Goal: Task Accomplishment & Management: Manage account settings

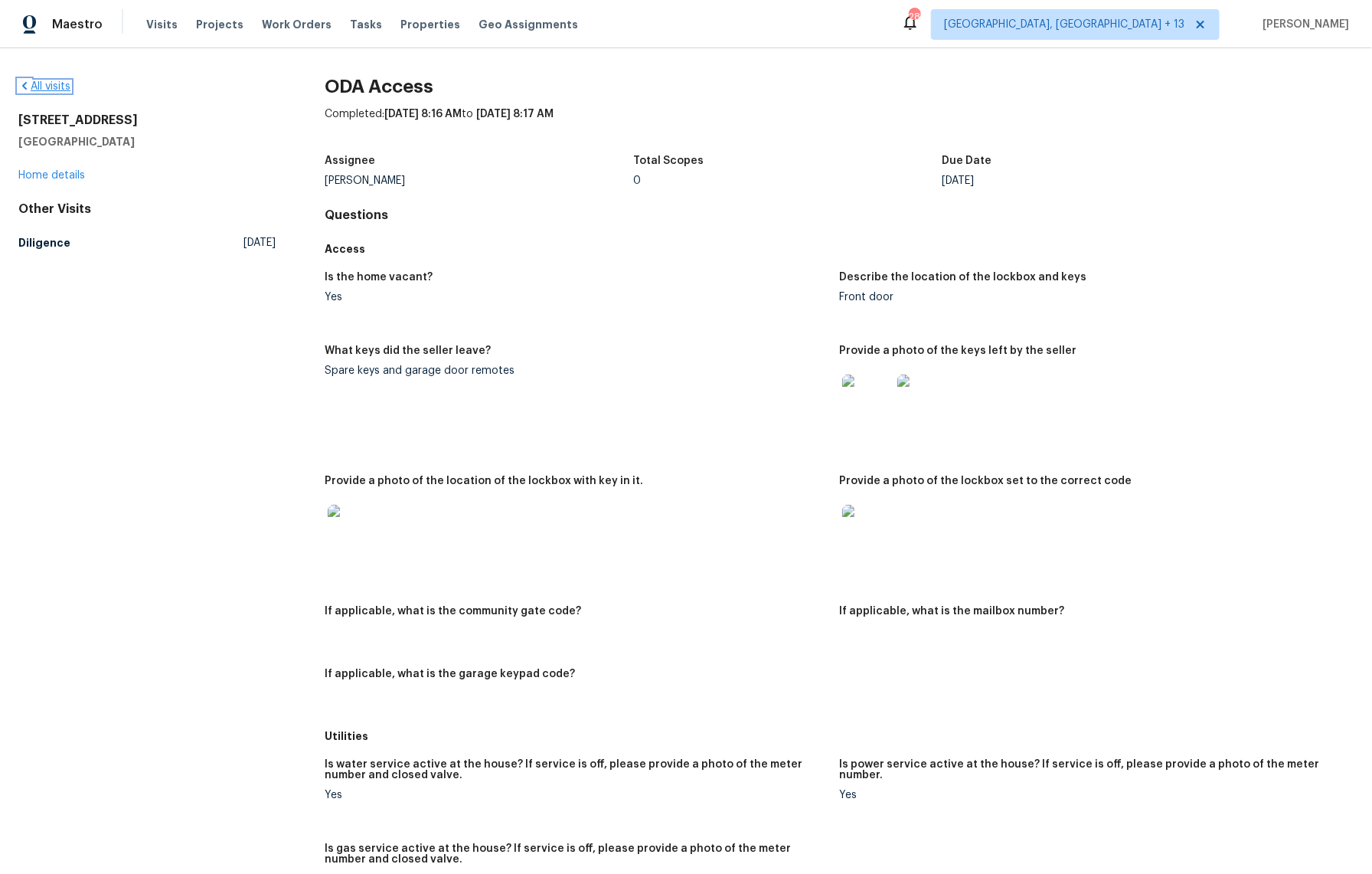
click at [49, 89] on link "All visits" at bounding box center [44, 86] width 52 height 11
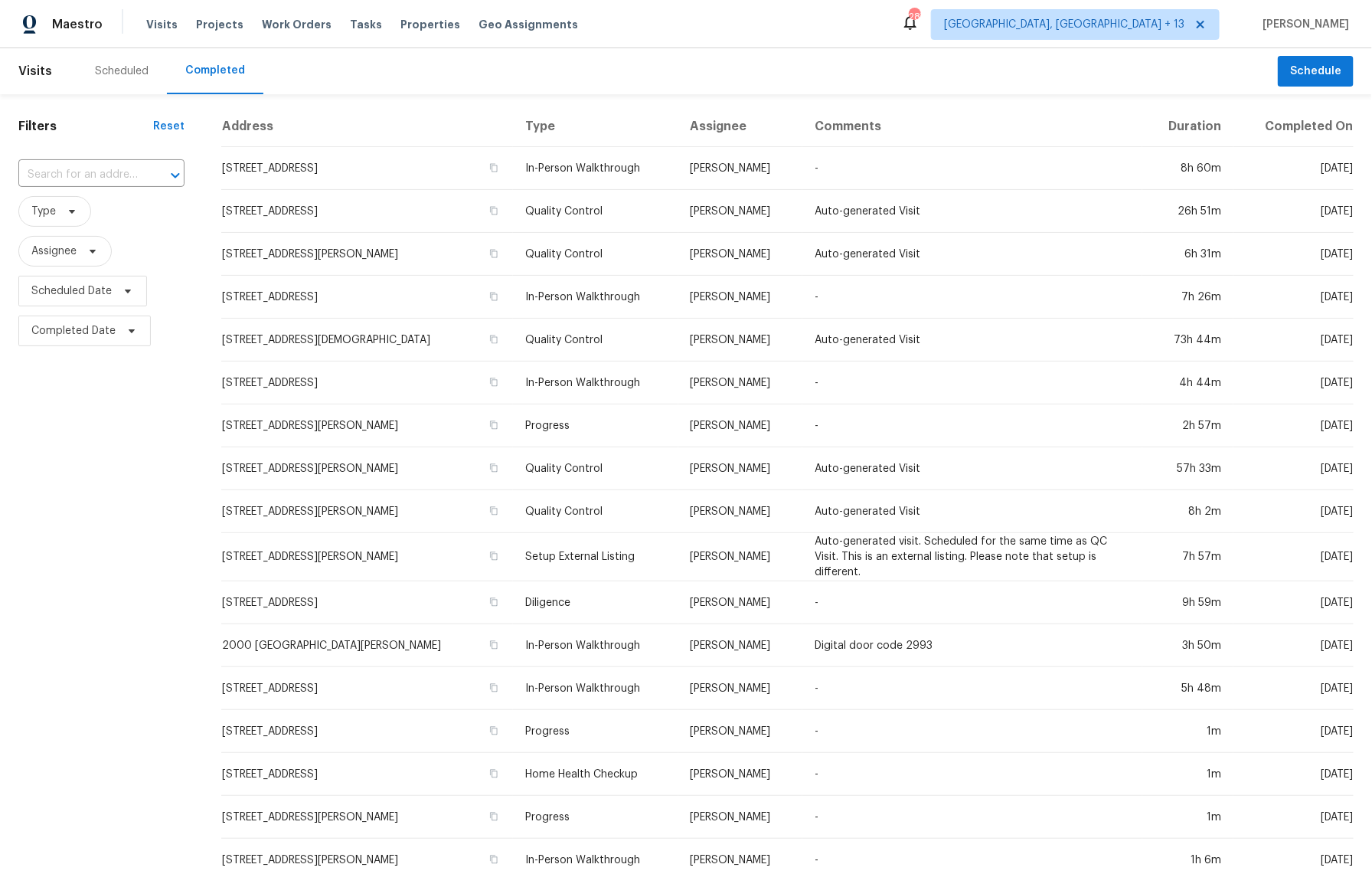
click at [126, 79] on div "Scheduled" at bounding box center [122, 71] width 91 height 46
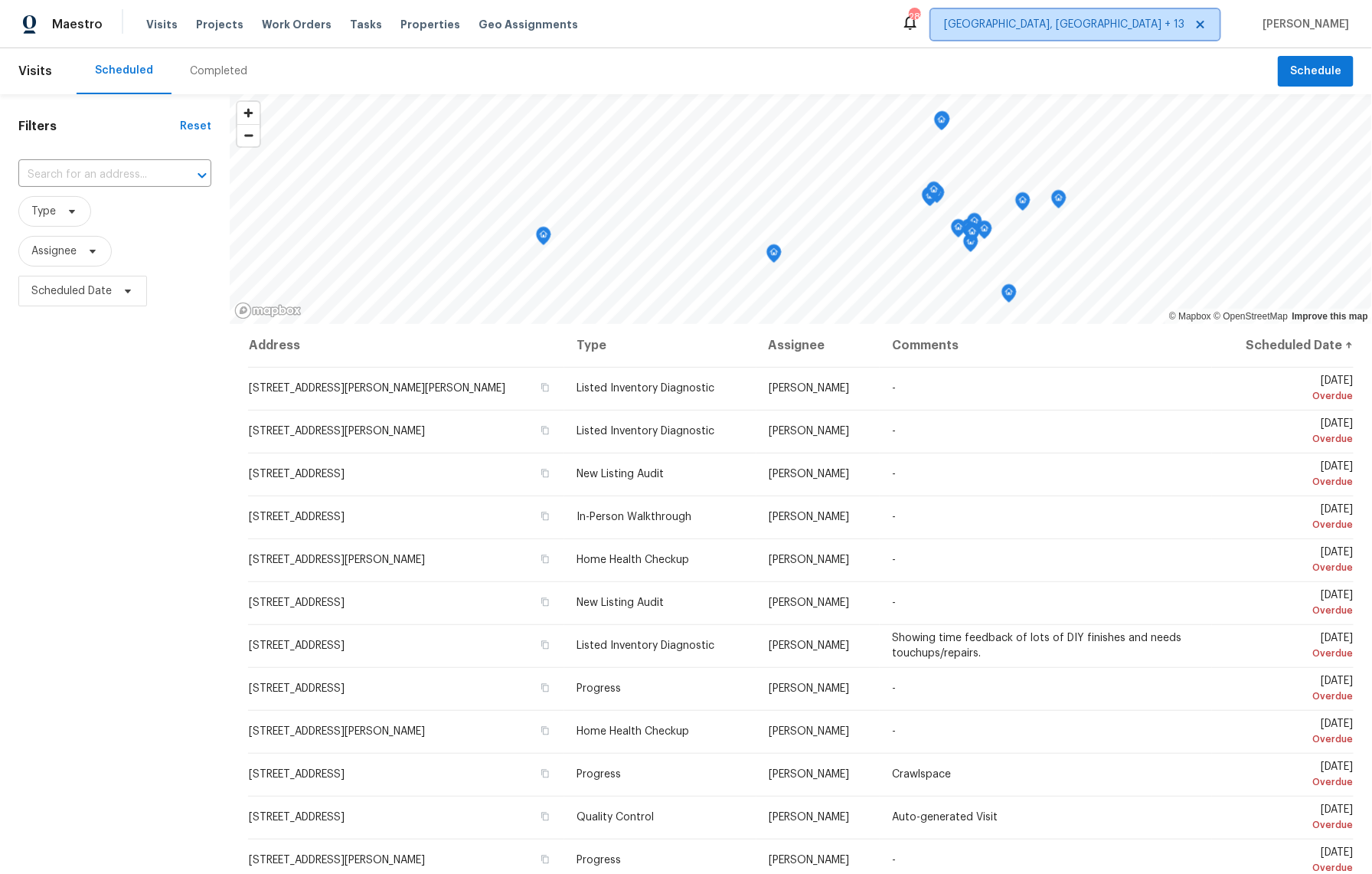
click at [1119, 20] on span "[GEOGRAPHIC_DATA], [GEOGRAPHIC_DATA] + 13" at bounding box center [1064, 24] width 241 height 15
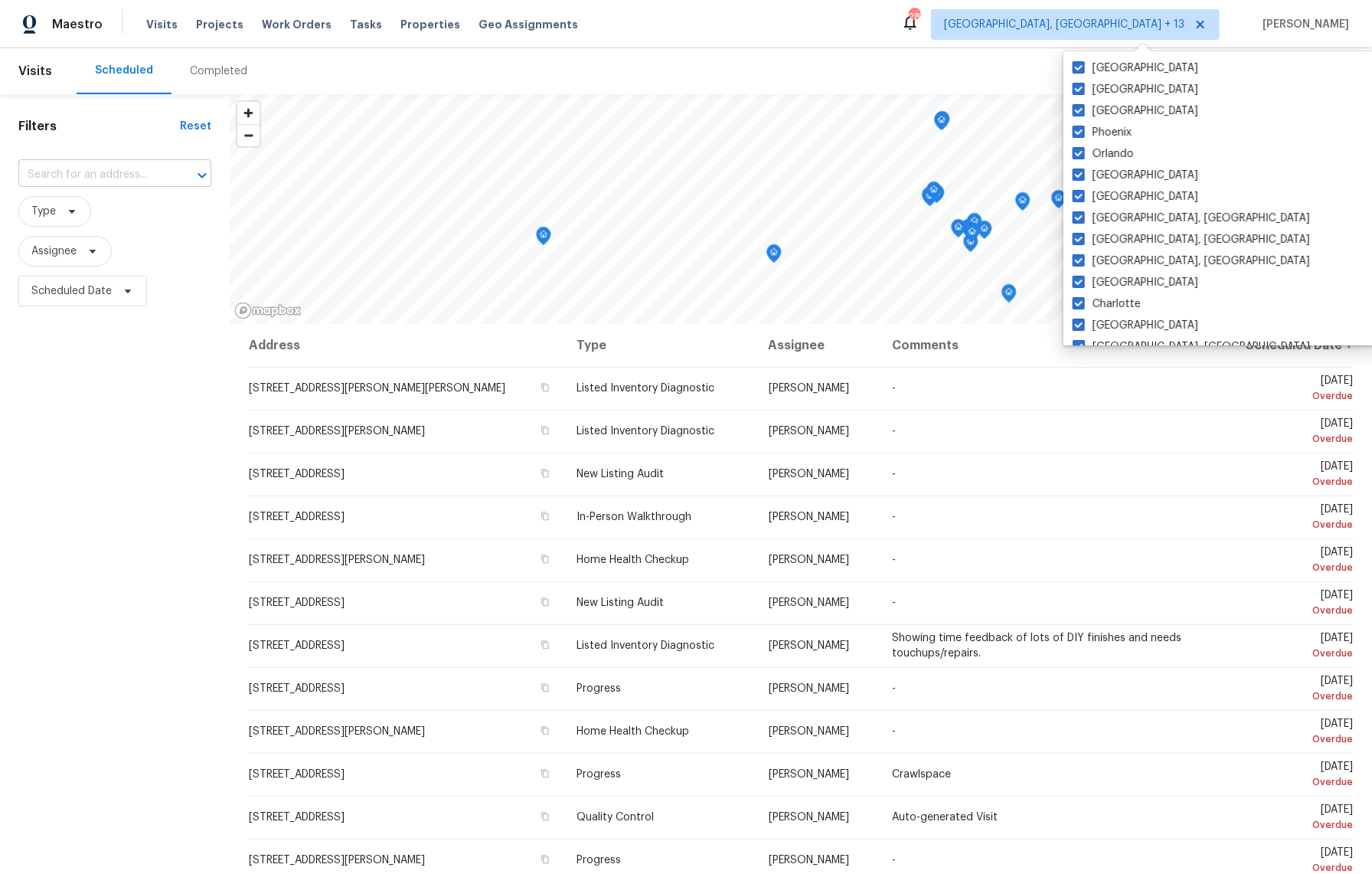
click at [133, 180] on input "text" at bounding box center [93, 175] width 150 height 24
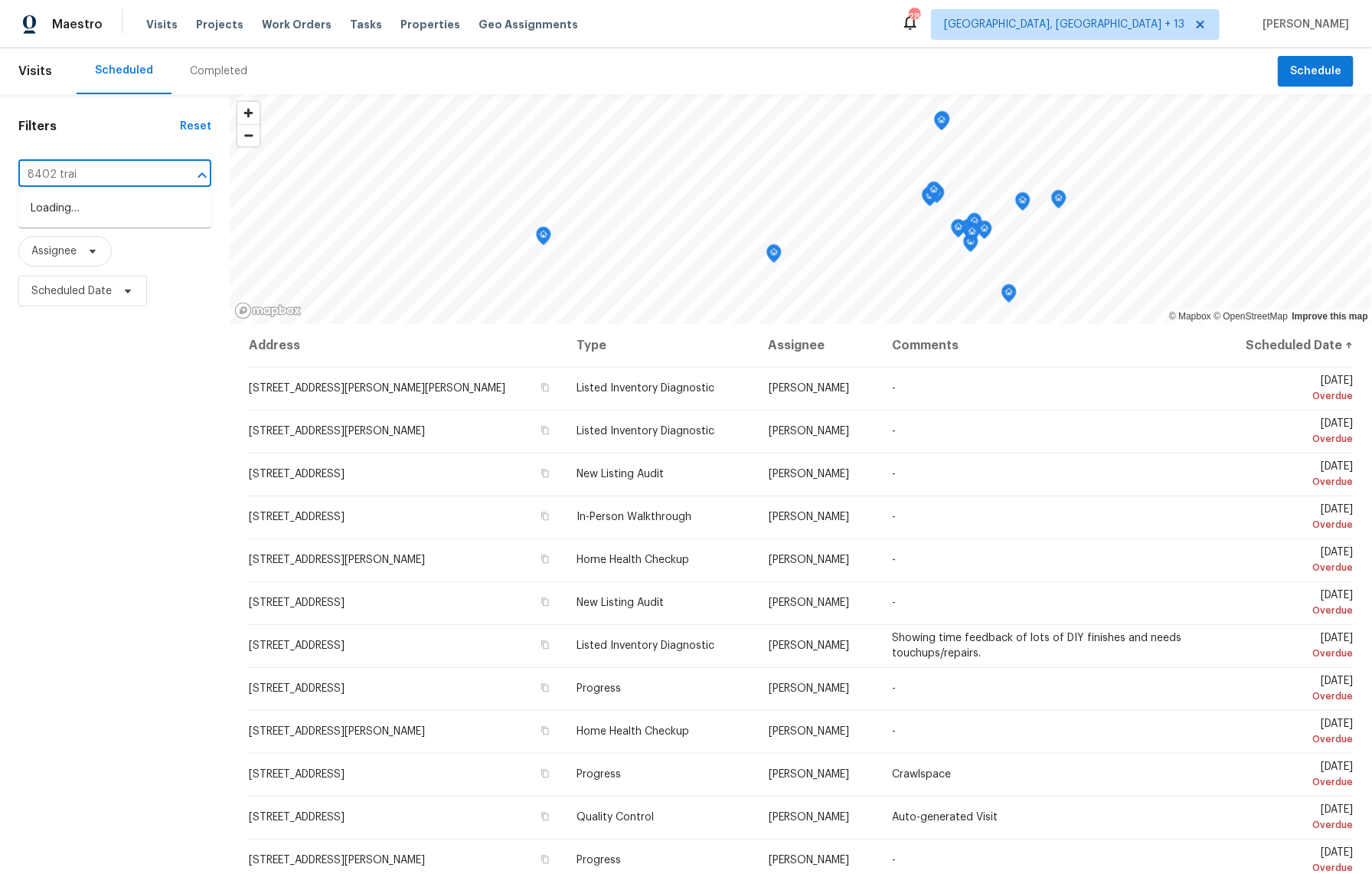
type input "8402 trail"
click at [132, 214] on li "[STREET_ADDRESS]" at bounding box center [115, 209] width 193 height 25
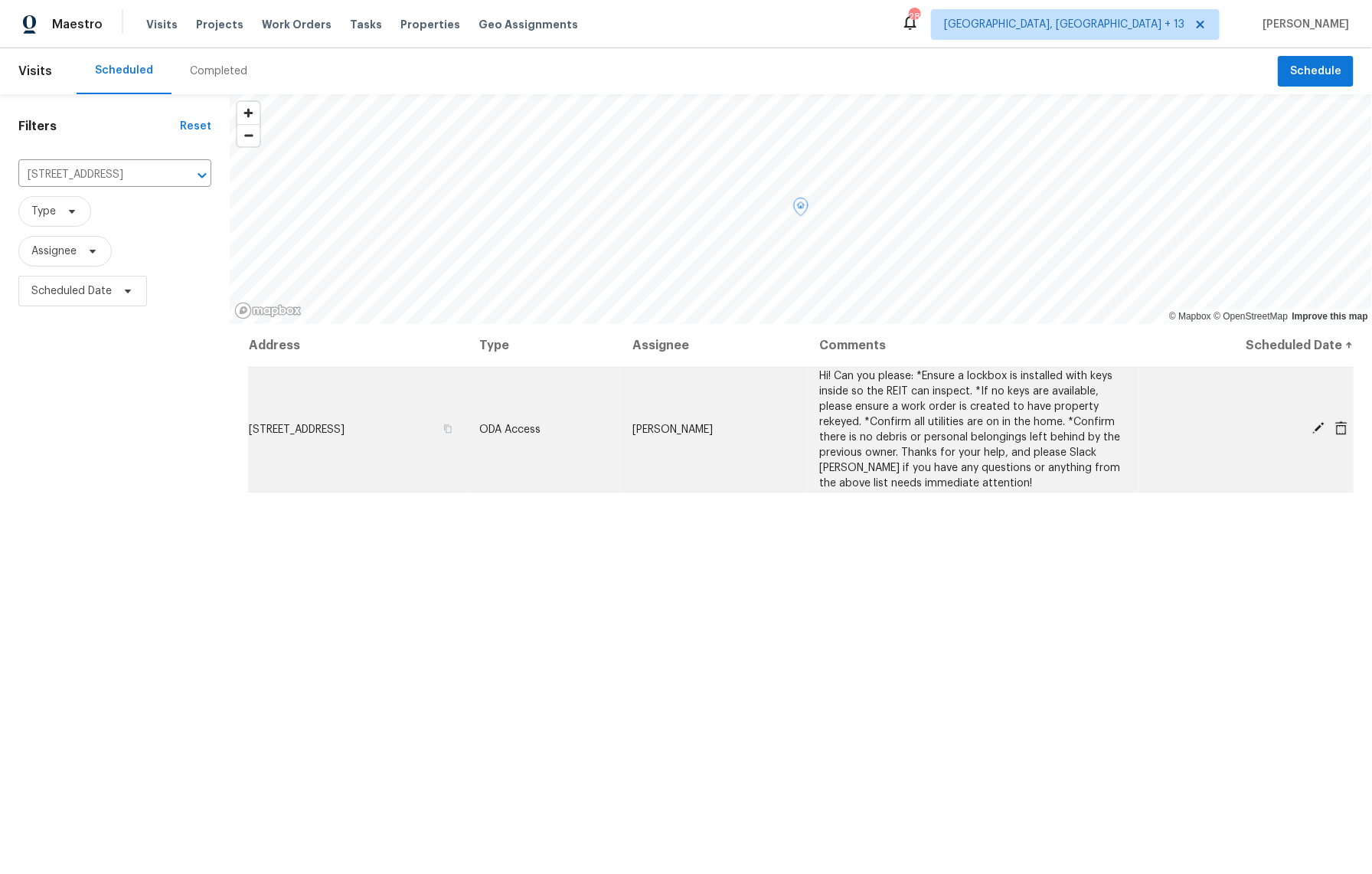
click at [1314, 425] on icon at bounding box center [1319, 428] width 14 height 14
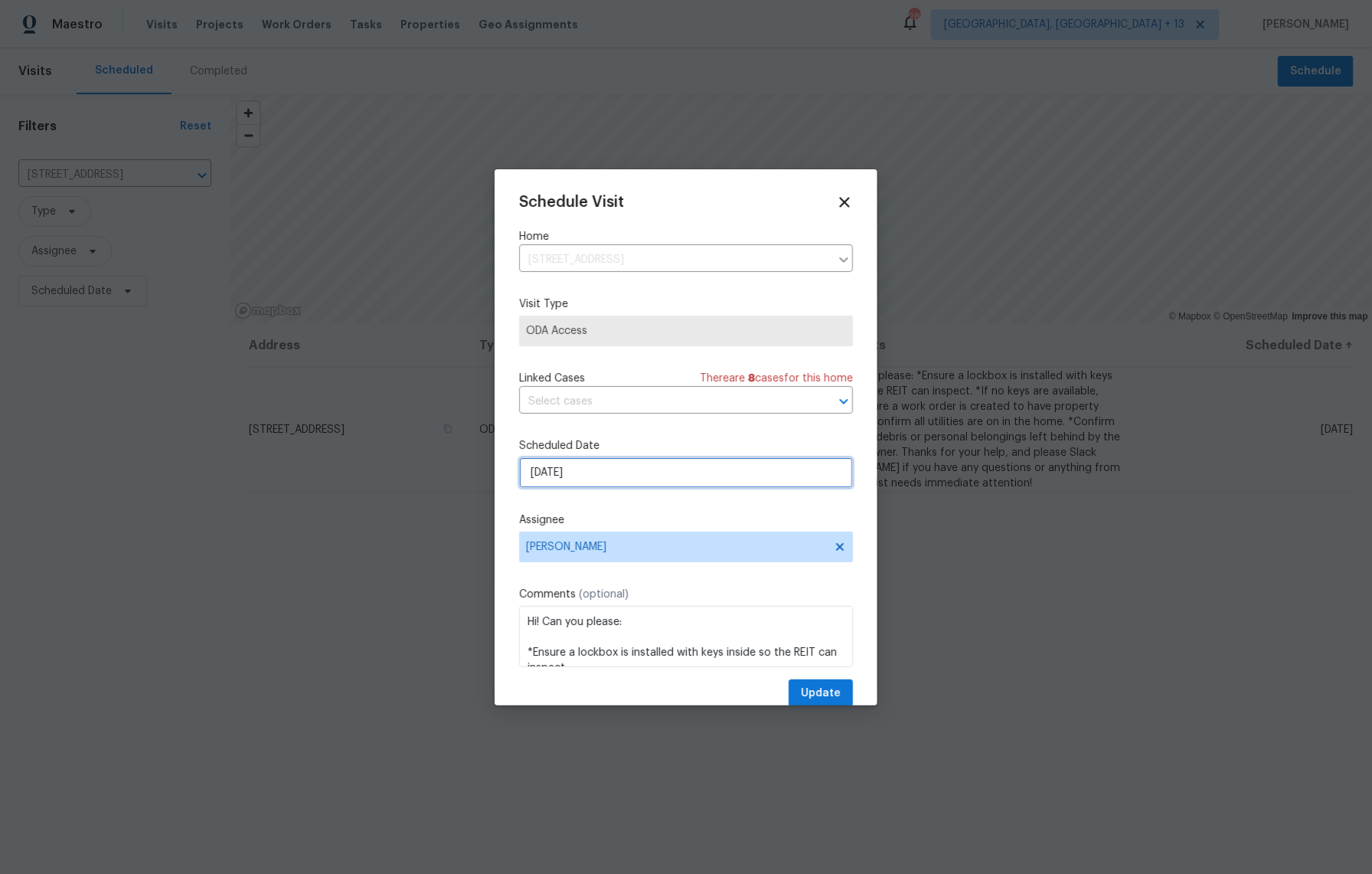
click at [604, 474] on input "[DATE]" at bounding box center [686, 473] width 334 height 30
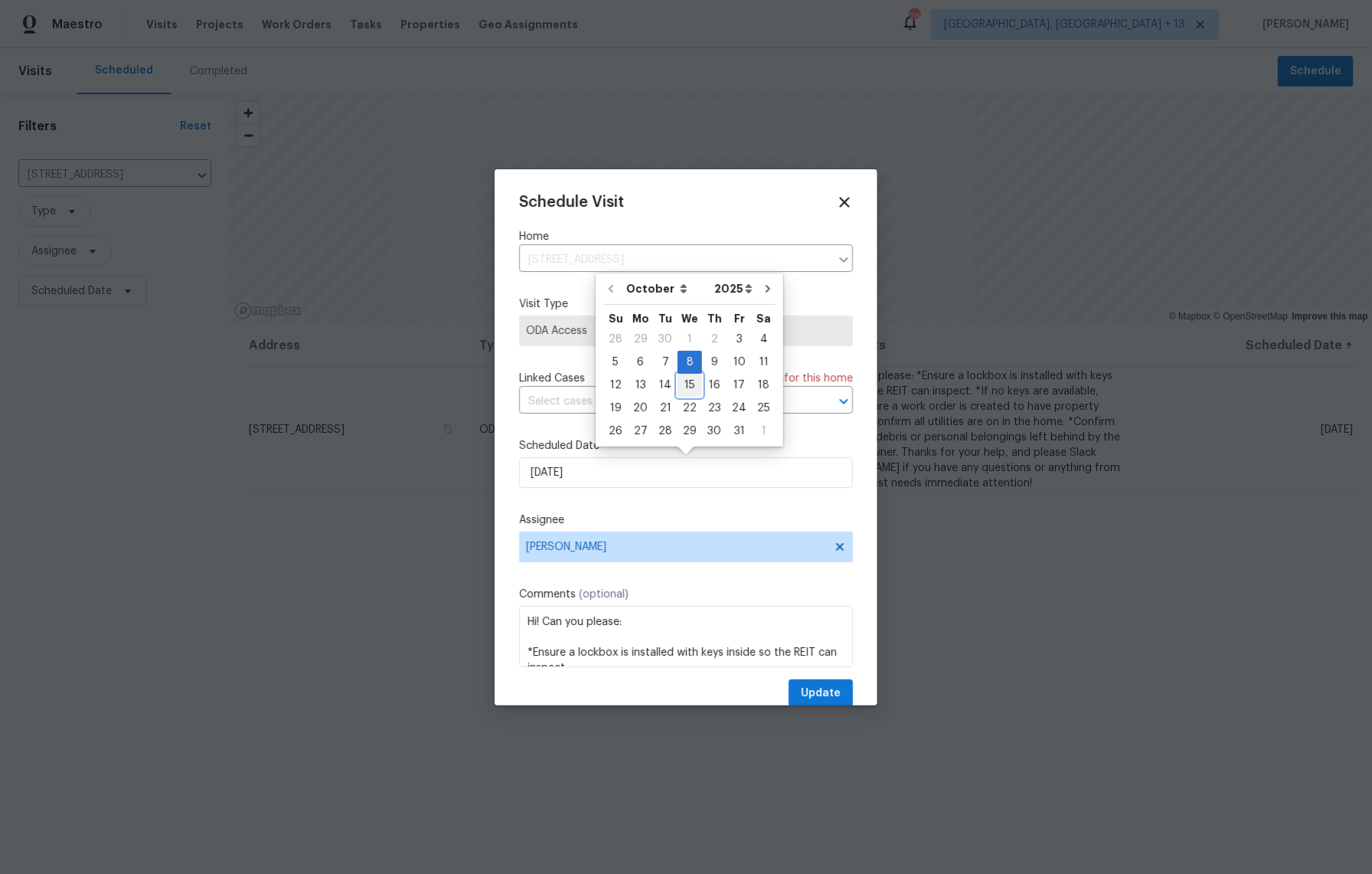
click at [694, 383] on div "15" at bounding box center [690, 385] width 25 height 21
type input "[DATE]"
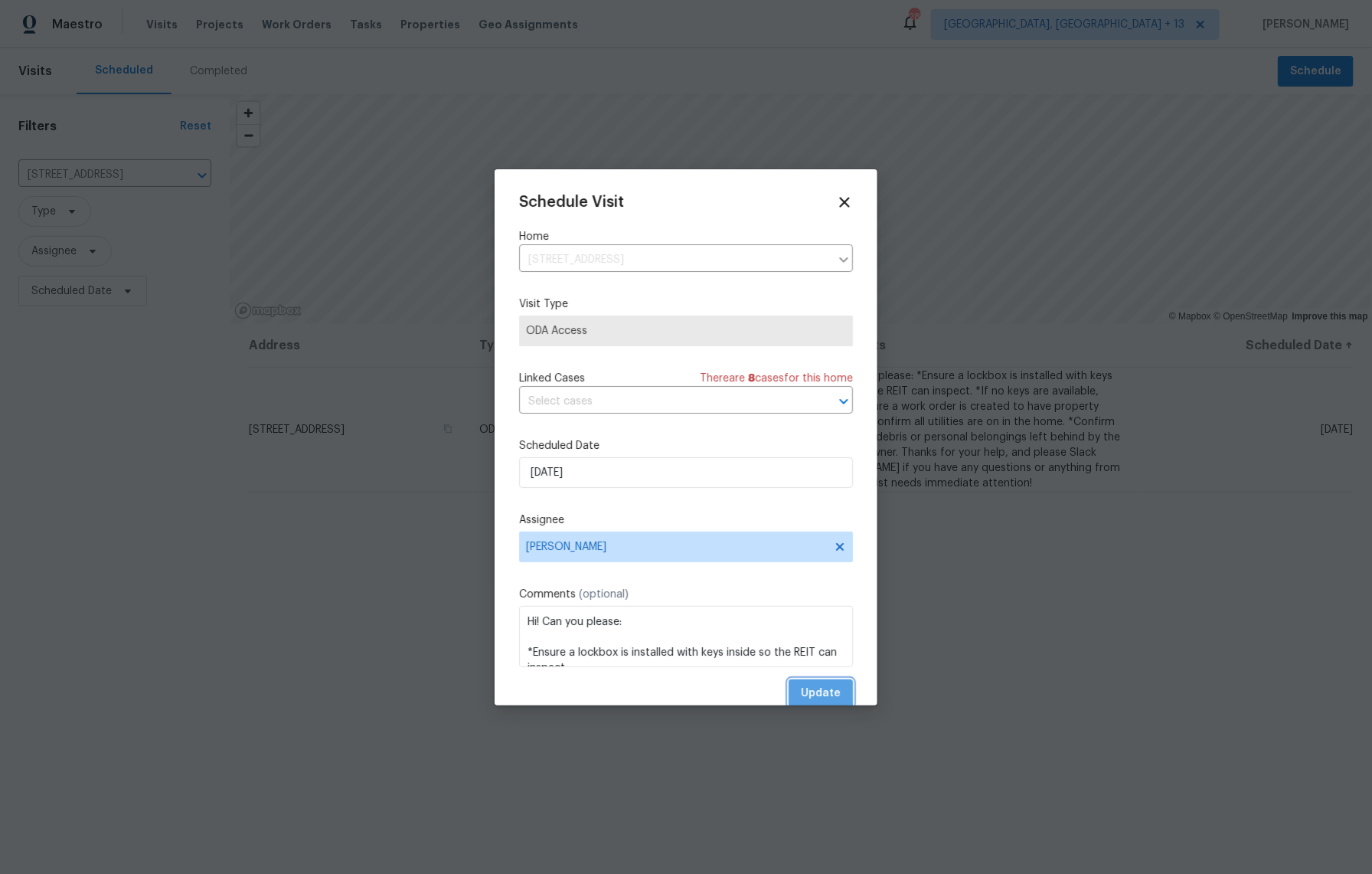
click at [820, 693] on span "Update" at bounding box center [821, 694] width 40 height 20
